Goal: Task Accomplishment & Management: Manage account settings

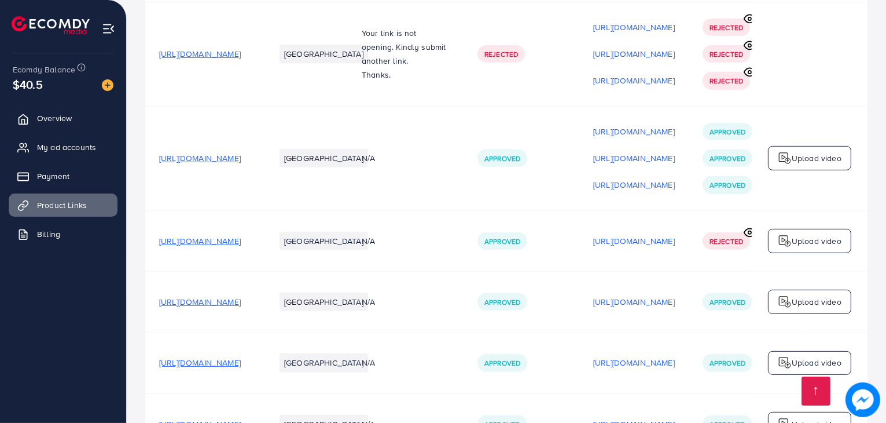
scroll to position [578, 0]
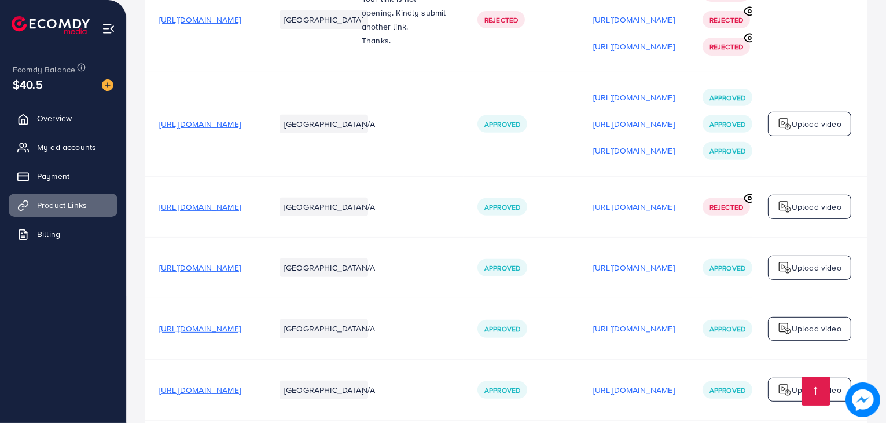
drag, startPoint x: 516, startPoint y: 367, endPoint x: 614, endPoint y: 358, distance: 98.2
drag, startPoint x: 252, startPoint y: 336, endPoint x: 261, endPoint y: 419, distance: 83.3
click at [241, 384] on span "[URL][DOMAIN_NAME]" at bounding box center [200, 390] width 82 height 12
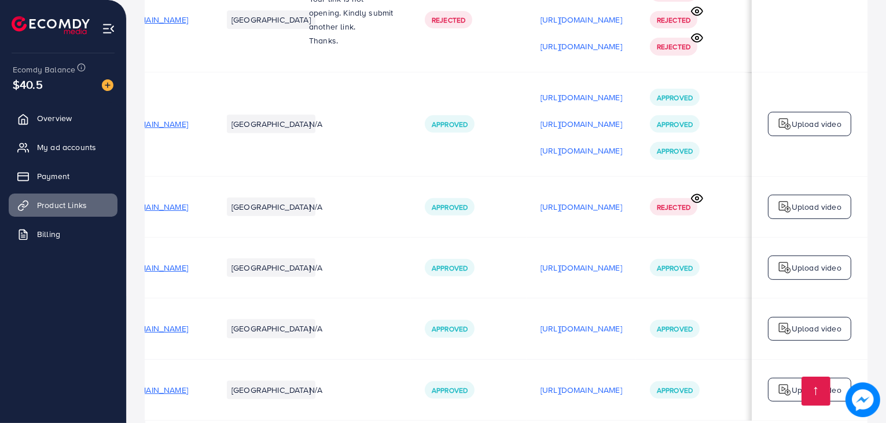
scroll to position [0, 251]
click at [78, 149] on span "My ad accounts" at bounding box center [69, 147] width 59 height 12
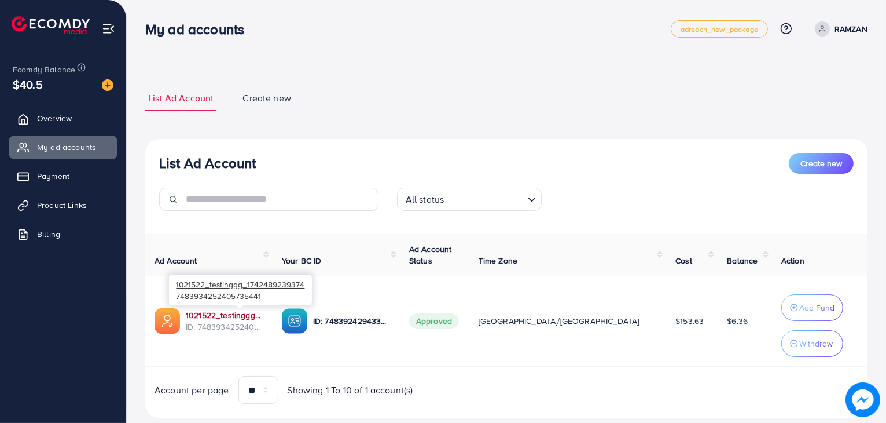
click at [243, 312] on link "1021522_testinggg_1742489239374" at bounding box center [225, 315] width 78 height 12
